Goal: Find specific page/section: Find specific page/section

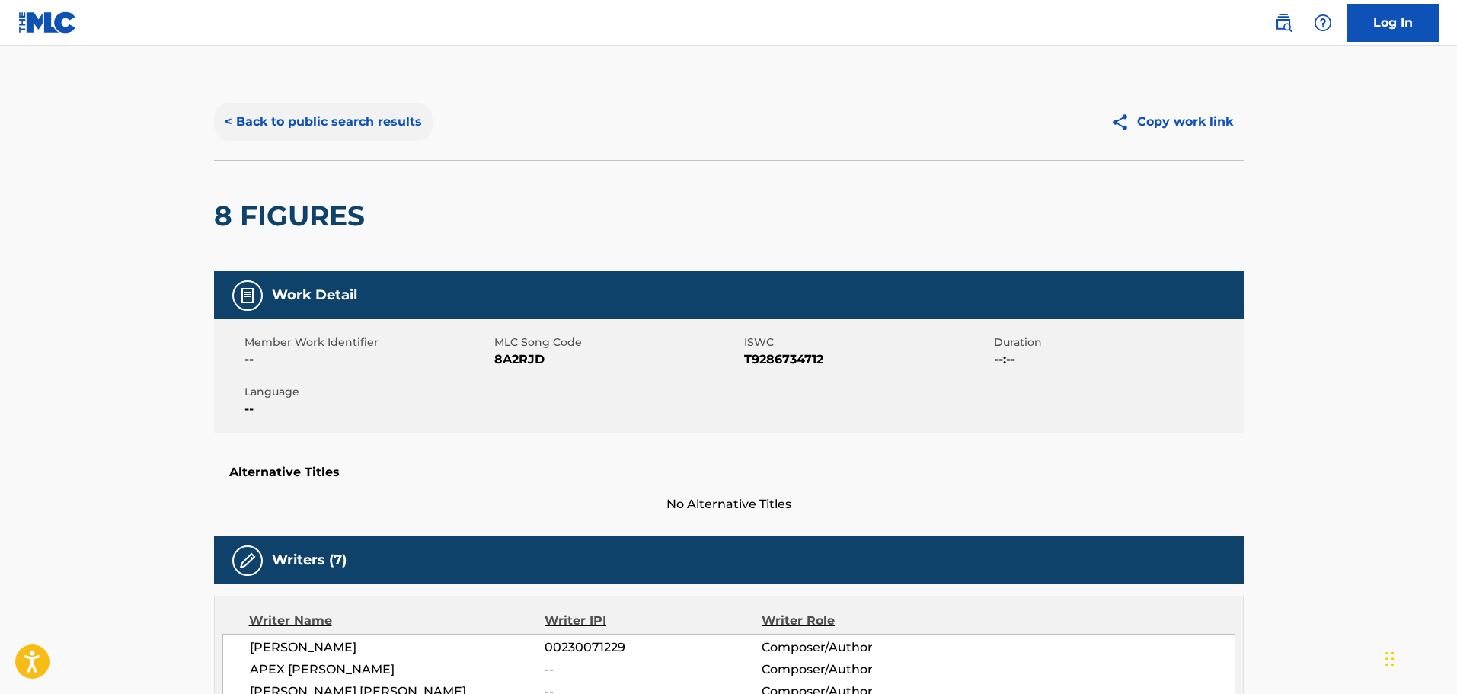
click at [319, 126] on button "< Back to public search results" at bounding box center [323, 122] width 219 height 38
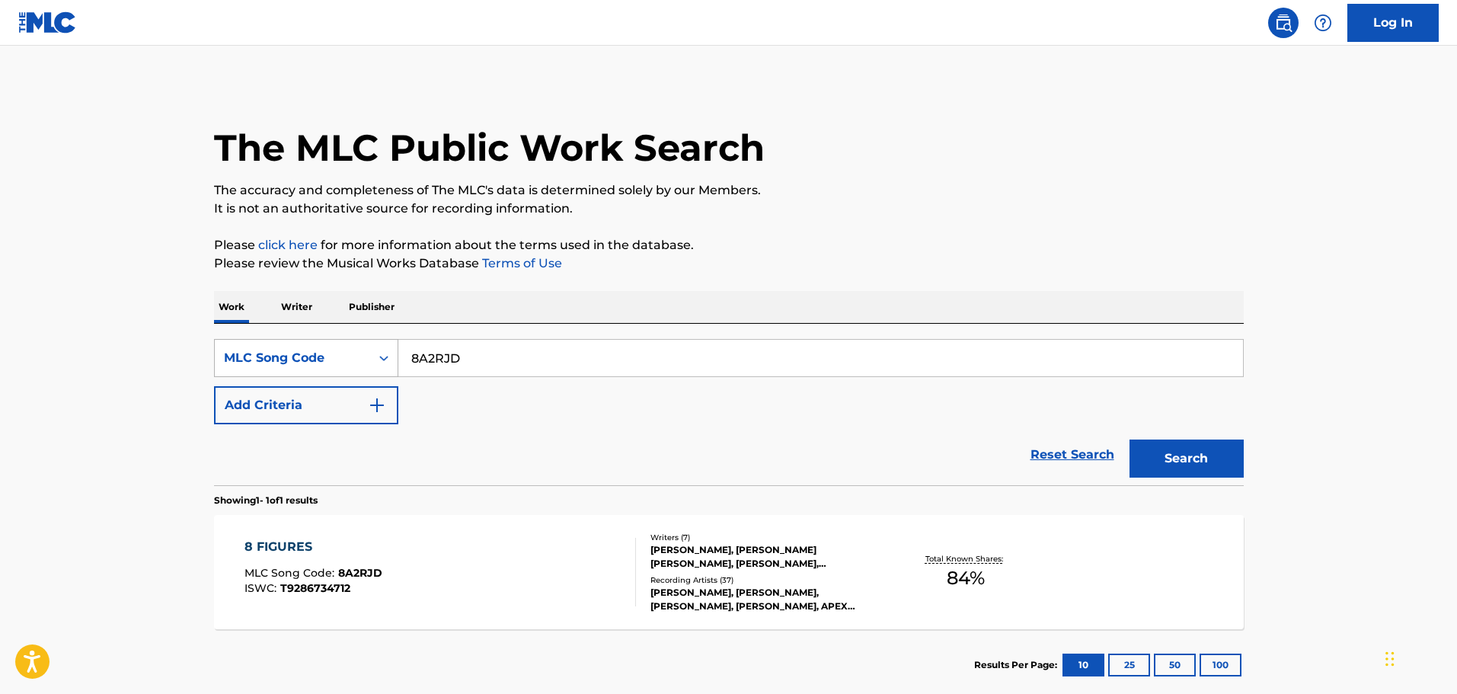
drag, startPoint x: 478, startPoint y: 356, endPoint x: 380, endPoint y: 360, distance: 98.4
click at [380, 360] on div "SearchWithCriteriacad24bd0-29b8-434b-b036-bc190bccf57b MLC Song Code 8A2RJD" at bounding box center [729, 358] width 1030 height 38
paste input "B7772U"
type input "B7772U"
click at [1167, 448] on button "Search" at bounding box center [1187, 459] width 114 height 38
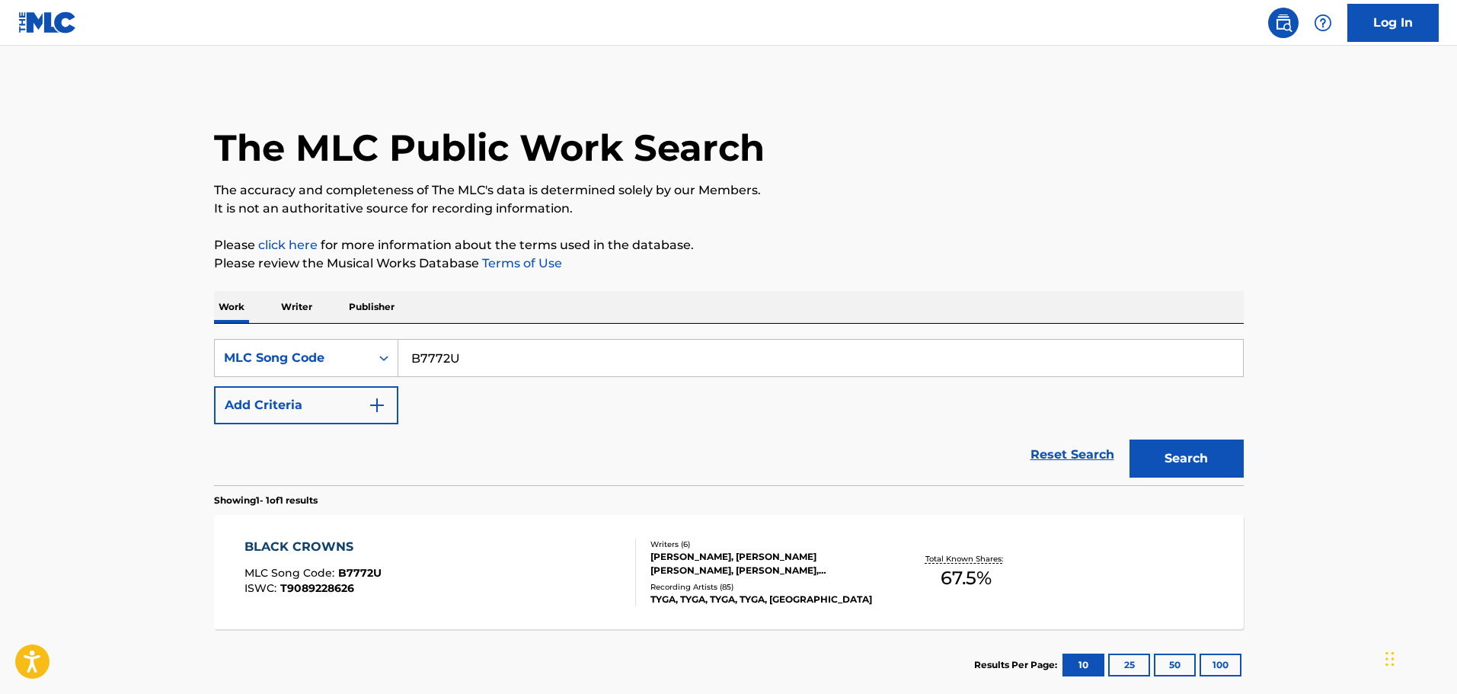
click at [699, 572] on div "[PERSON_NAME], [PERSON_NAME] [PERSON_NAME], [PERSON_NAME], [PERSON_NAME] [PERSO…" at bounding box center [766, 563] width 230 height 27
